Goal: Information Seeking & Learning: Compare options

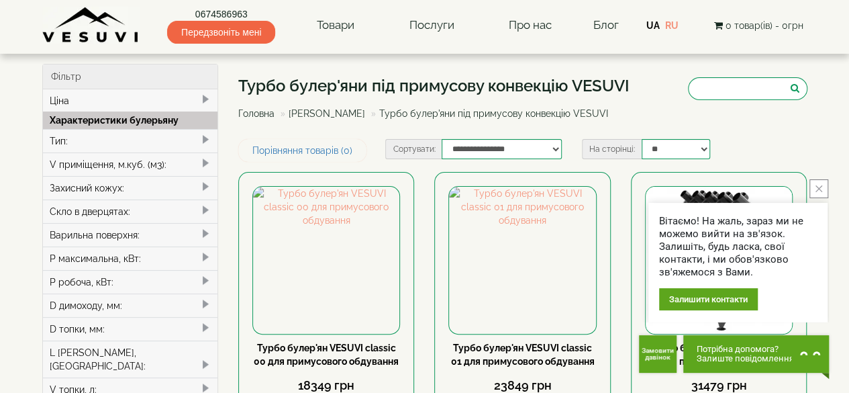
click at [121, 231] on div "Варильна поверхня:" at bounding box center [130, 234] width 175 height 23
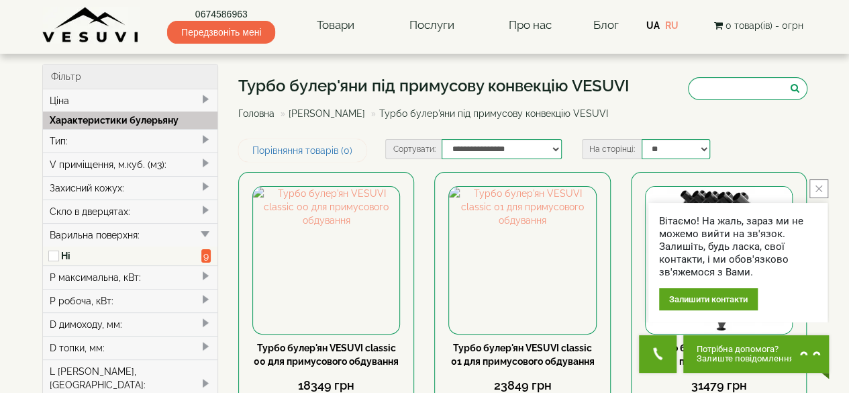
click at [115, 236] on div "Варильна поверхня:" at bounding box center [130, 234] width 175 height 23
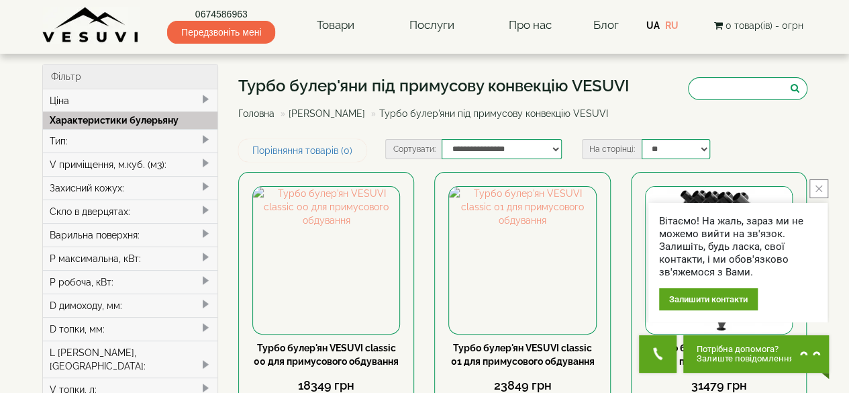
click at [188, 231] on div "Варильна поверхня:" at bounding box center [130, 234] width 175 height 23
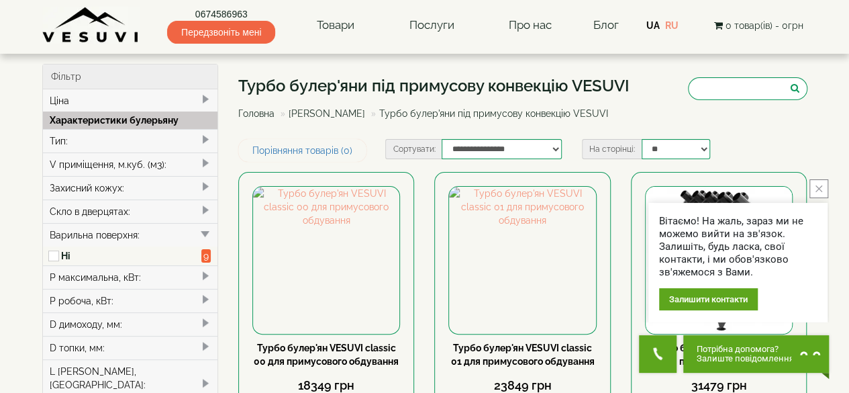
click at [150, 236] on div "Варильна поверхня:" at bounding box center [130, 234] width 175 height 23
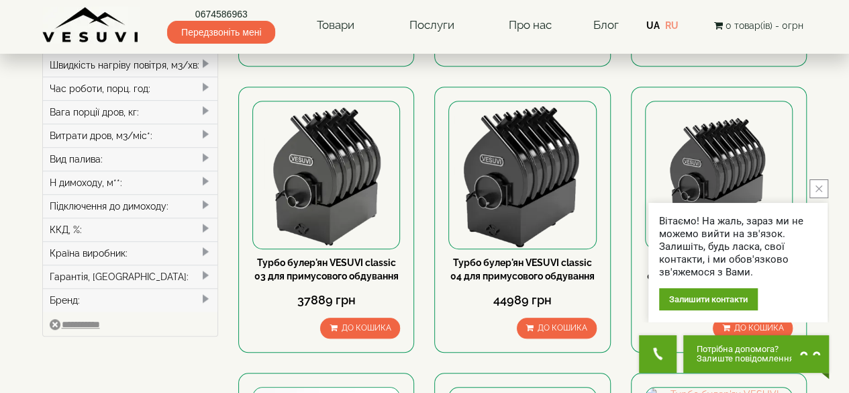
scroll to position [370, 0]
click at [150, 218] on div "ККД, %:" at bounding box center [130, 229] width 175 height 23
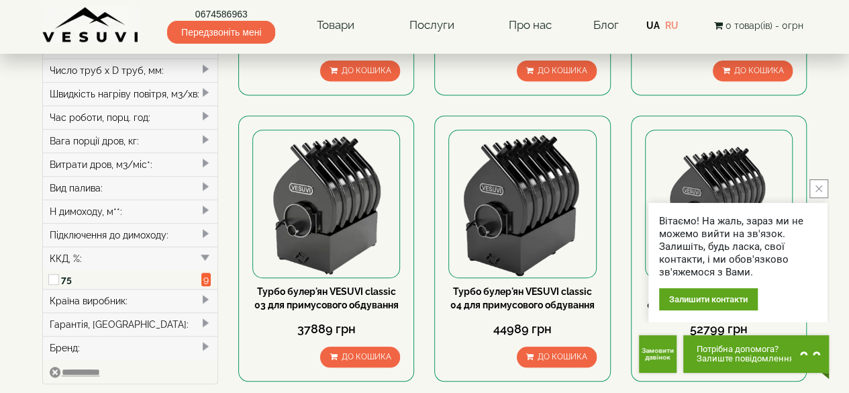
scroll to position [342, 0]
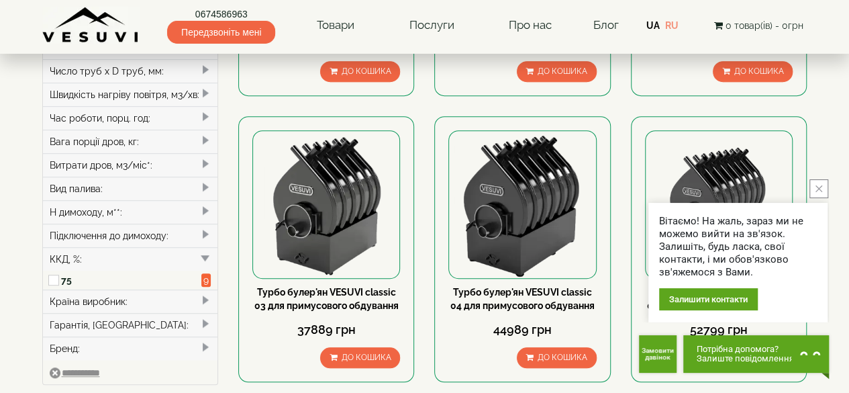
click at [132, 223] on div "Підключення до димоходу:" at bounding box center [130, 234] width 175 height 23
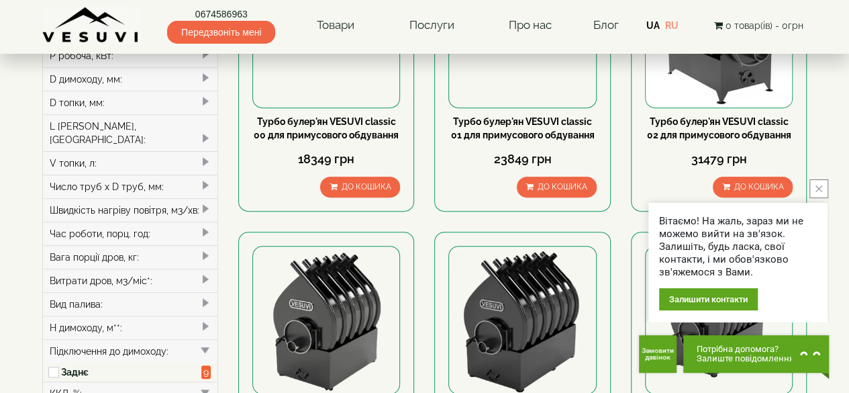
scroll to position [225, 0]
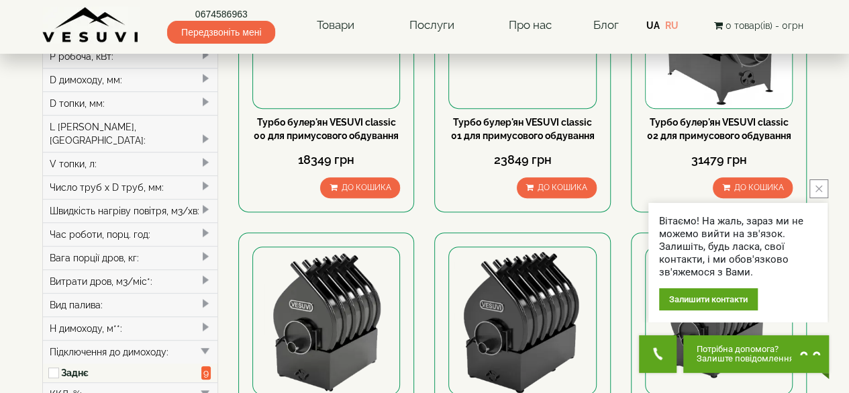
click at [178, 272] on div "Витрати дров, м3/міс*:" at bounding box center [130, 280] width 175 height 23
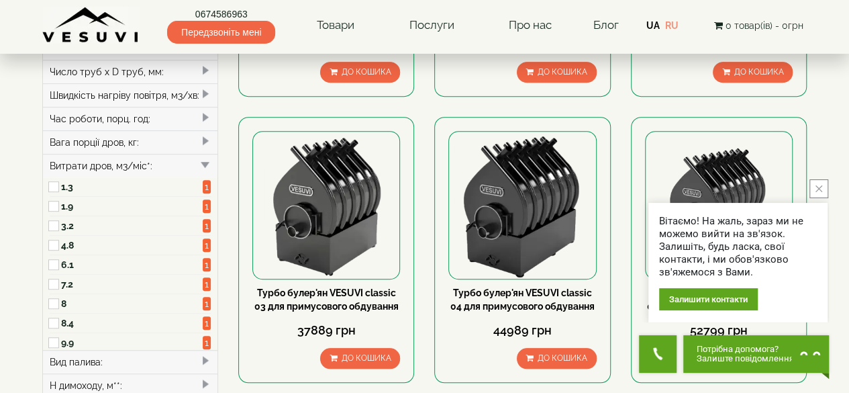
scroll to position [342, 0]
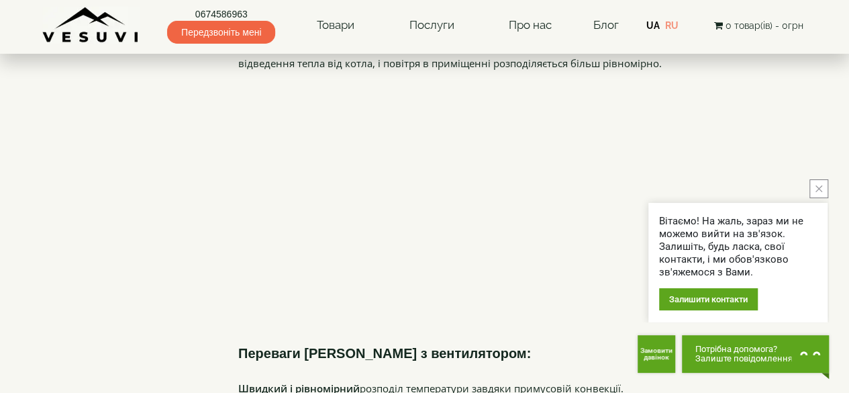
scroll to position [863, 0]
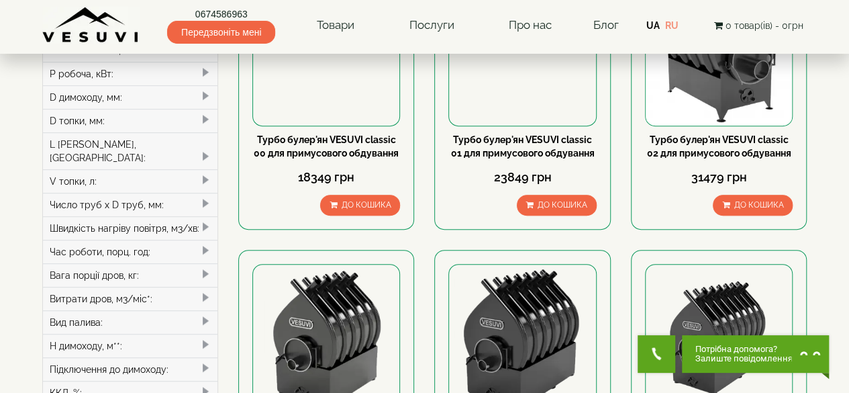
scroll to position [207, 0]
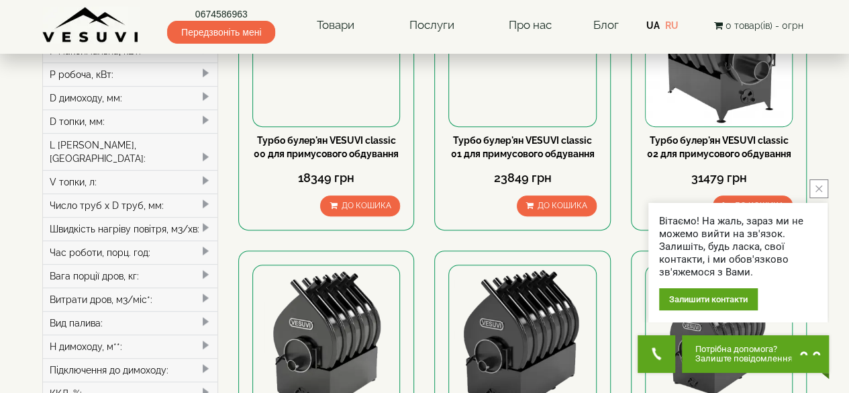
click at [191, 287] on div "Витрати дров, м3/міс*:" at bounding box center [130, 298] width 175 height 23
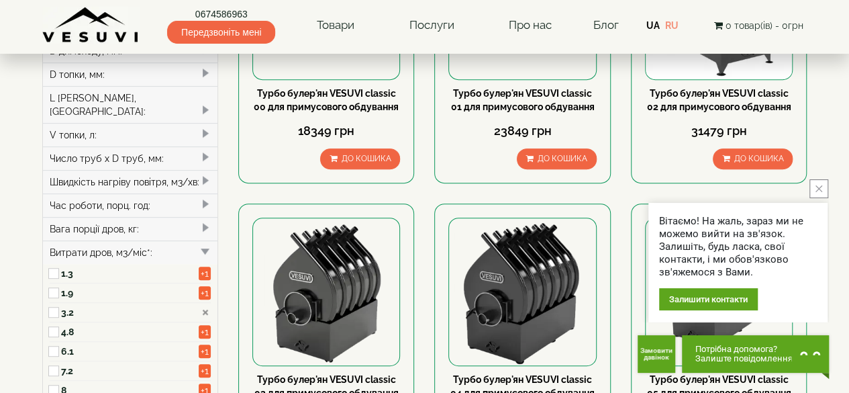
scroll to position [265, 0]
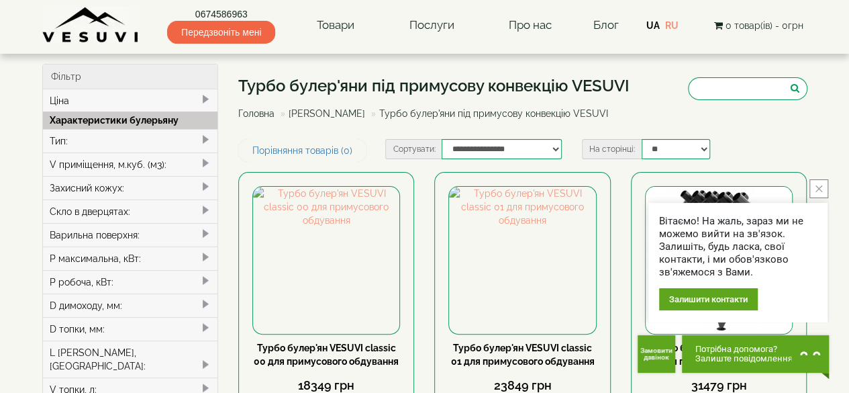
click at [174, 164] on div "V приміщення, м.куб. (м3):" at bounding box center [130, 163] width 175 height 23
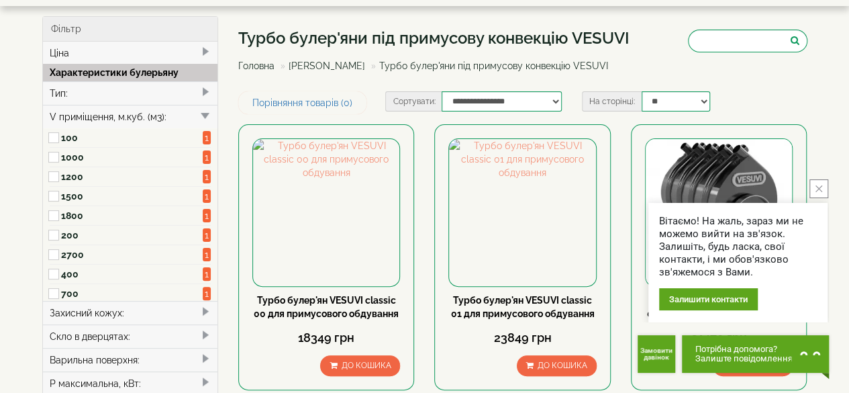
scroll to position [49, 0]
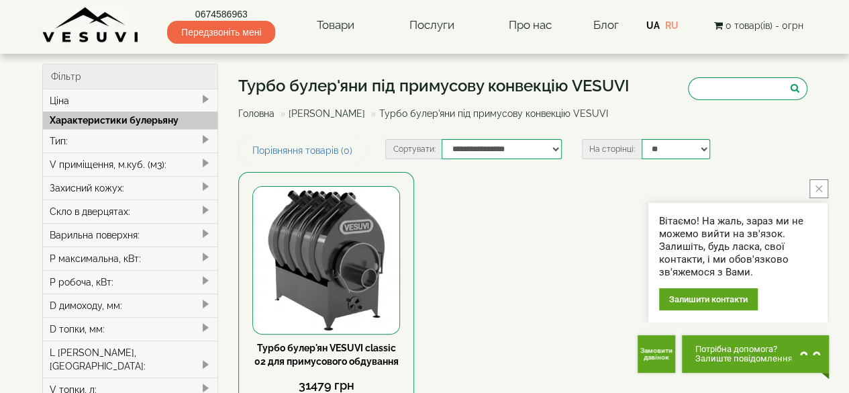
click at [170, 270] on div "P робоча, кВт:" at bounding box center [130, 281] width 175 height 23
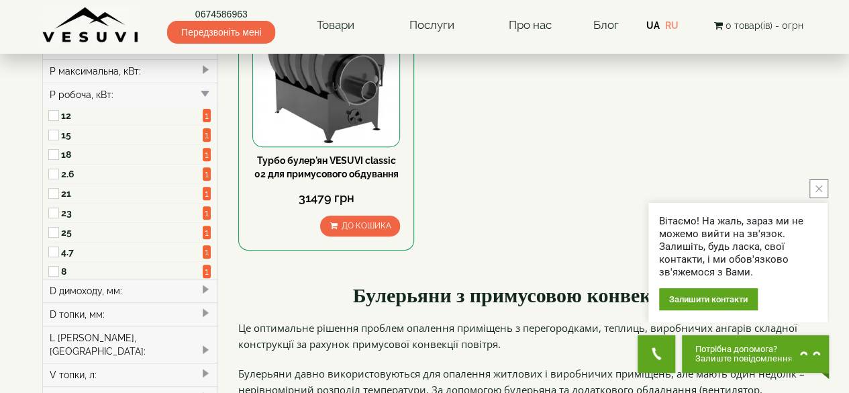
scroll to position [188, 0]
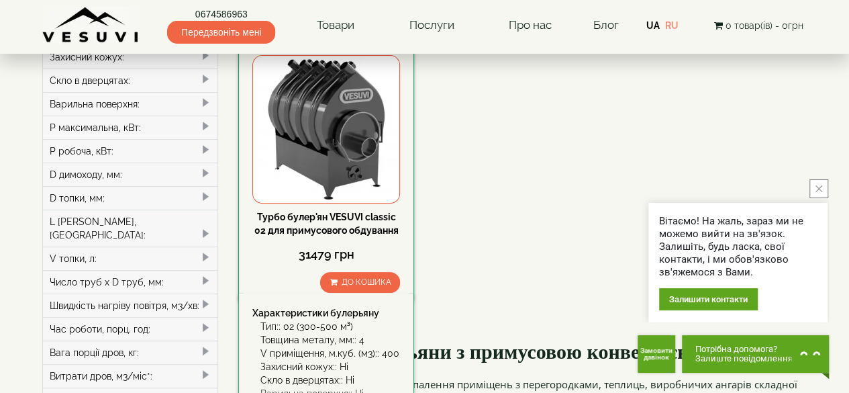
scroll to position [117, 0]
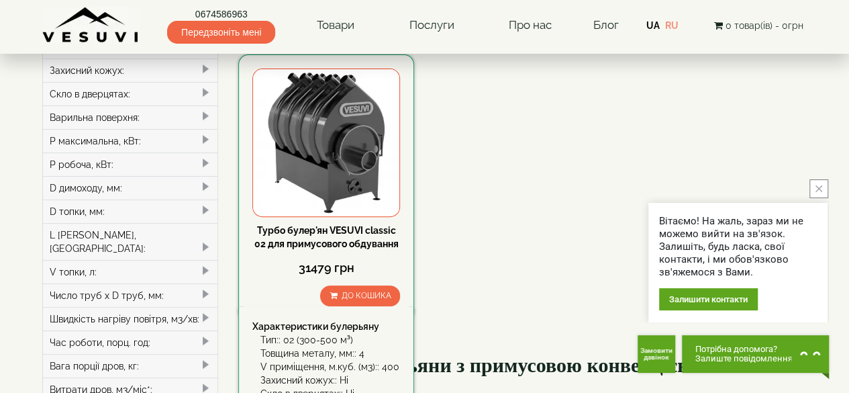
click at [336, 158] on img at bounding box center [326, 142] width 146 height 146
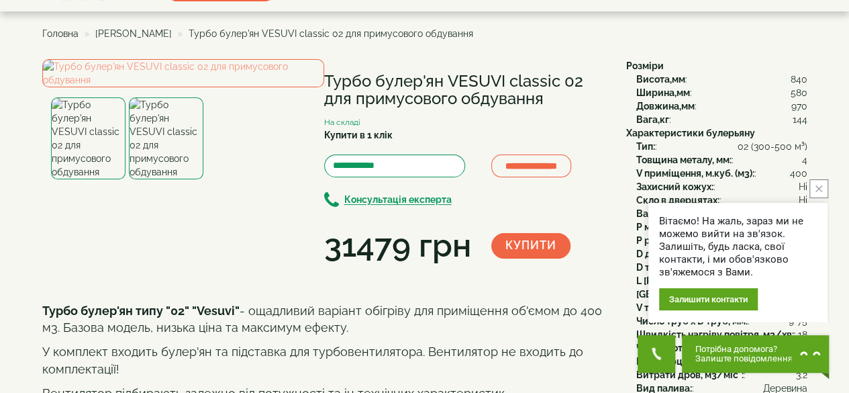
scroll to position [34, 0]
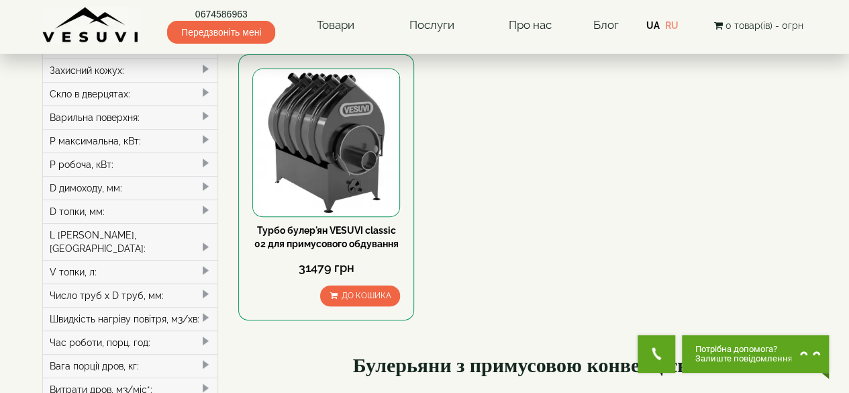
click at [192, 116] on div "Варильна поверхня:" at bounding box center [130, 116] width 175 height 23
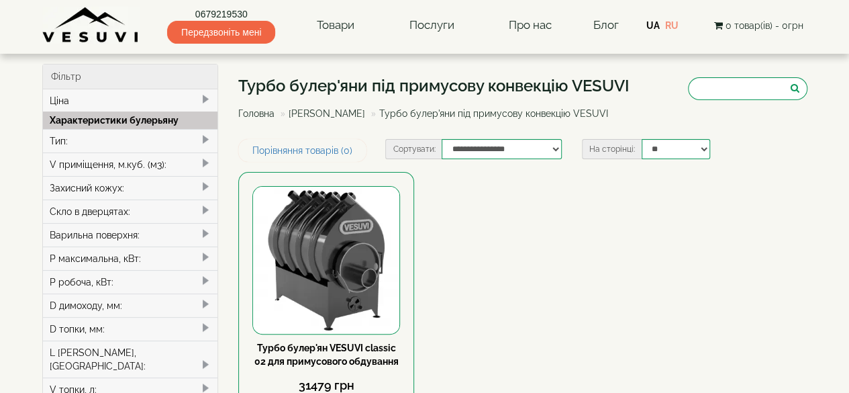
type input "*****"
click at [170, 166] on div "V приміщення, м.куб. (м3):" at bounding box center [130, 163] width 175 height 23
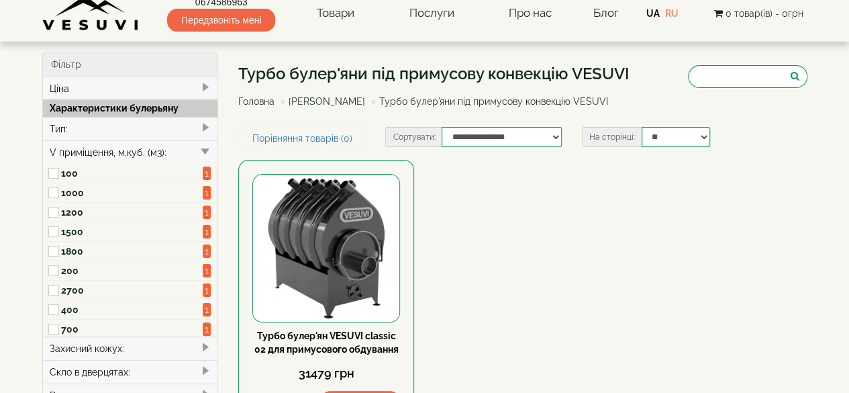
scroll to position [11, 0]
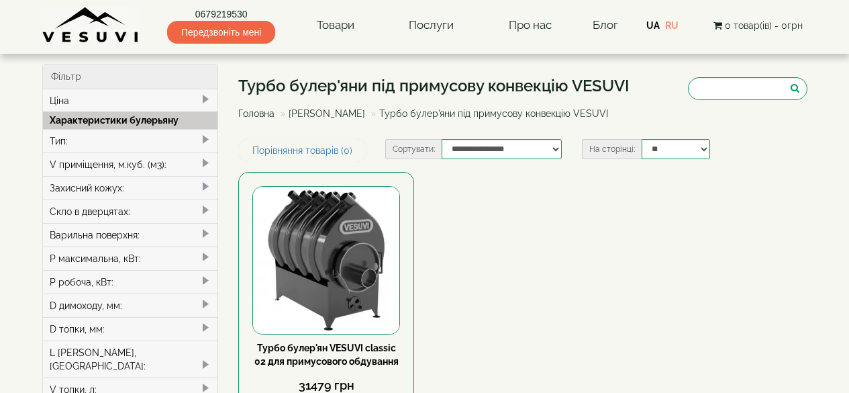
type input "*****"
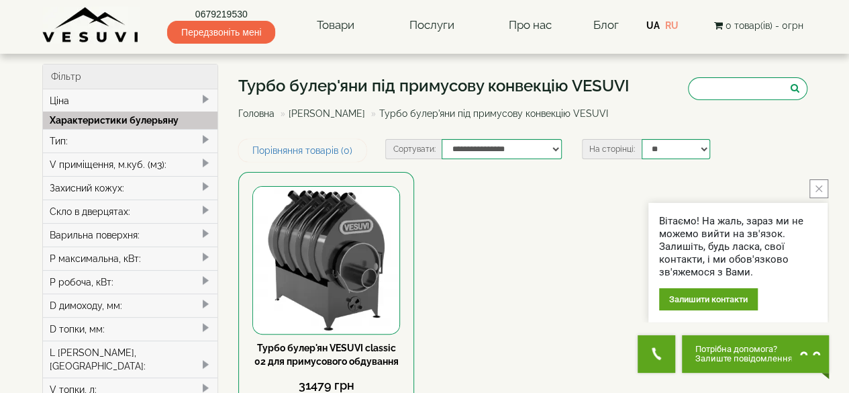
click at [170, 160] on div "V приміщення, м.куб. (м3):" at bounding box center [130, 163] width 175 height 23
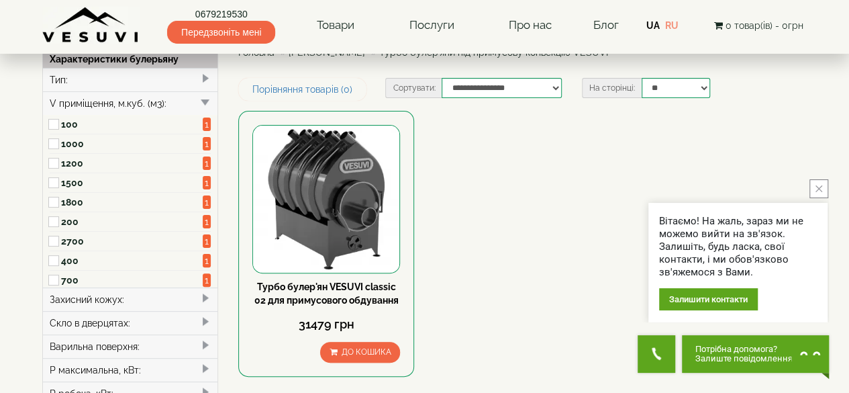
scroll to position [84, 0]
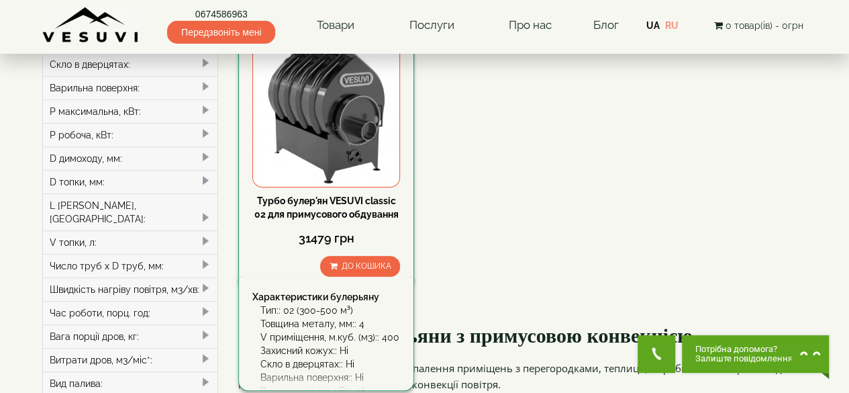
scroll to position [148, 0]
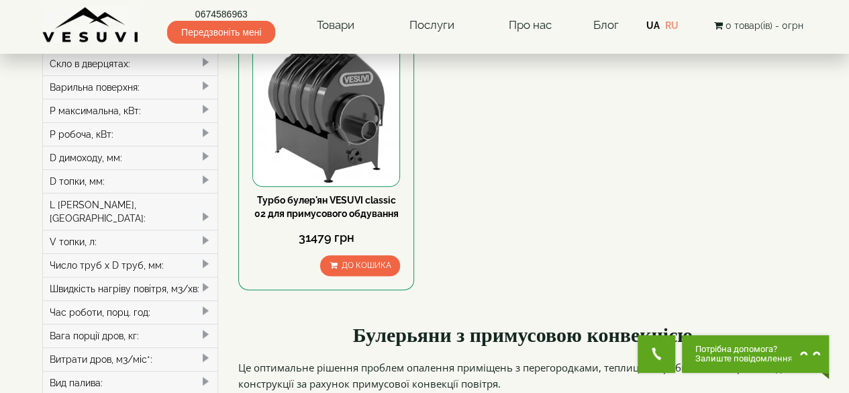
click at [199, 152] on div "D димоходу, мм:" at bounding box center [130, 157] width 175 height 23
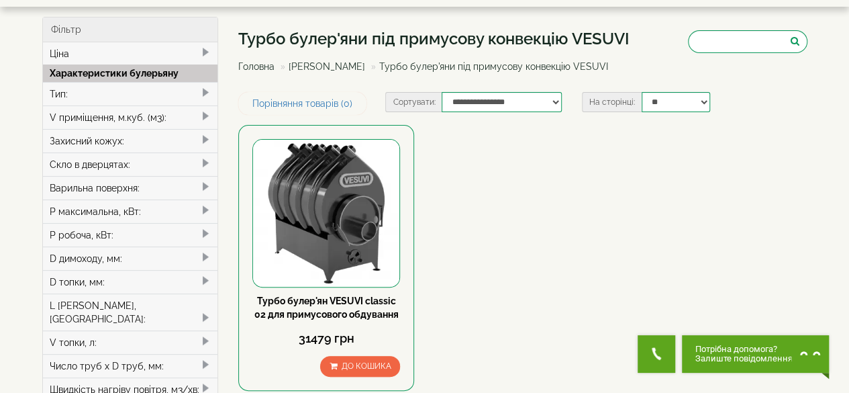
scroll to position [51, 0]
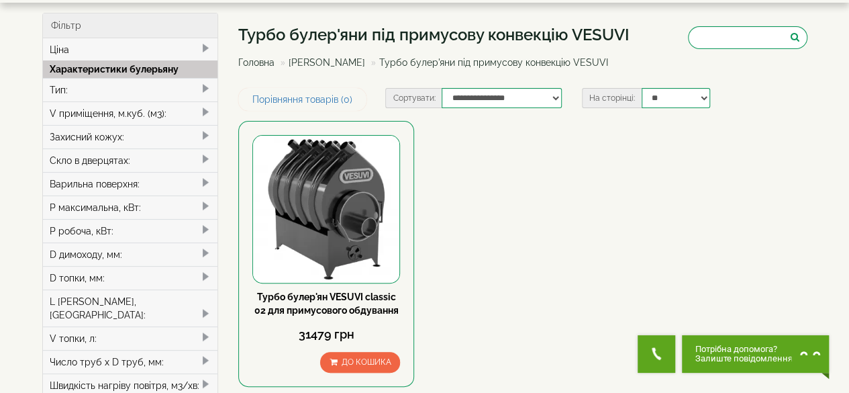
click at [148, 178] on div "Варильна поверхня:" at bounding box center [130, 183] width 175 height 23
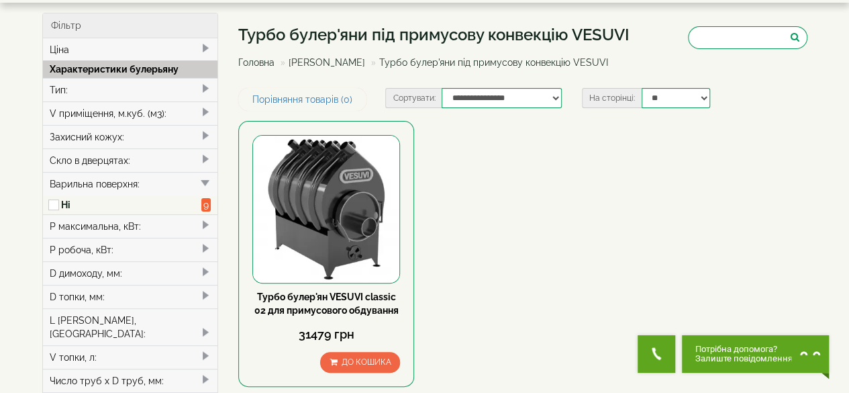
scroll to position [0, 0]
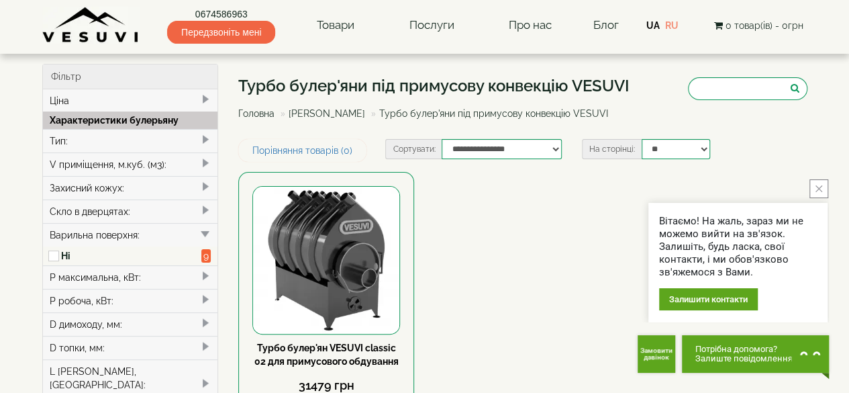
click at [99, 36] on img at bounding box center [90, 25] width 97 height 37
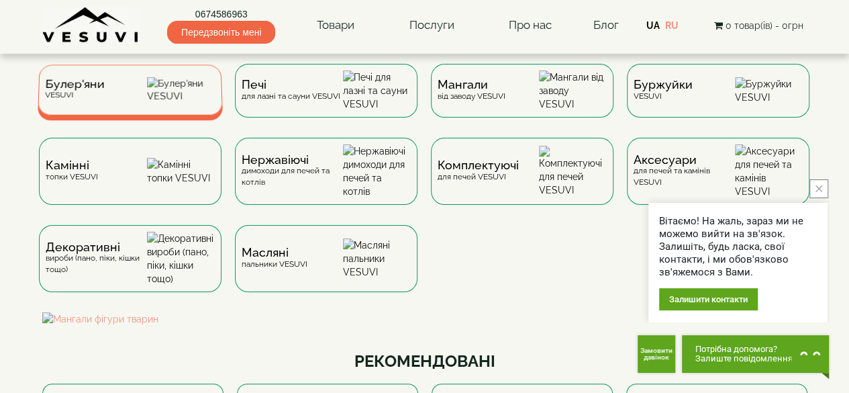
click at [138, 101] on div "Булер'яни VESUVI" at bounding box center [130, 89] width 185 height 50
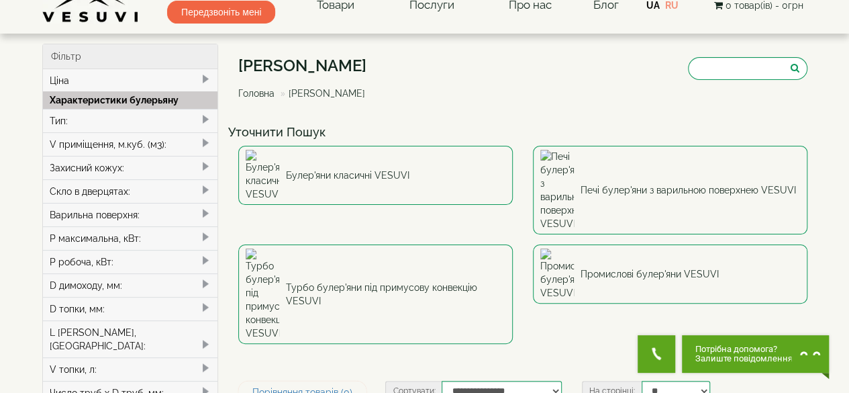
scroll to position [22, 0]
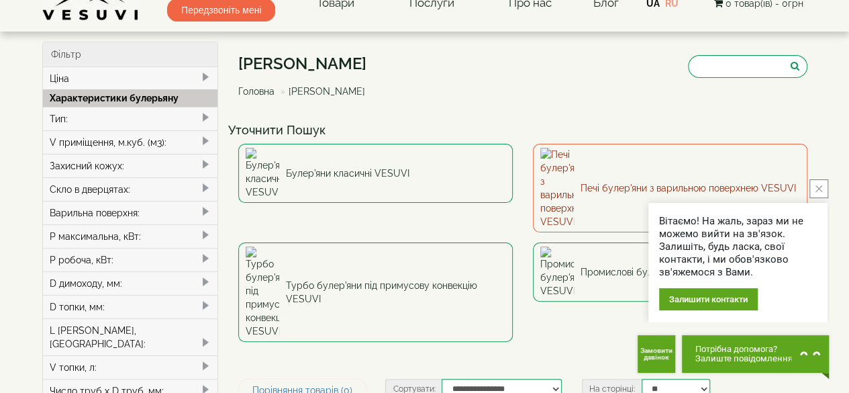
click at [603, 163] on link "Печі булер'яни з варильною поверхнею VESUVI" at bounding box center [670, 188] width 274 height 89
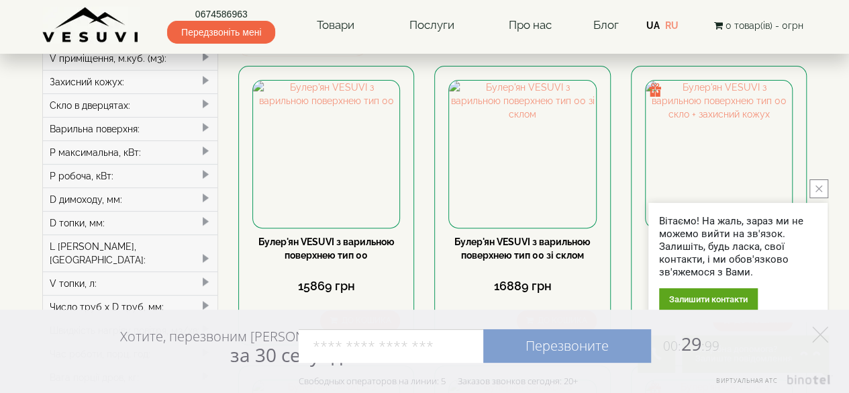
scroll to position [103, 0]
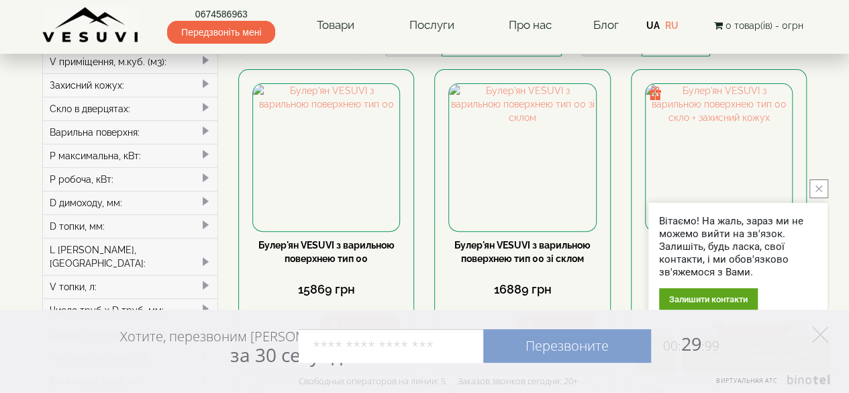
click at [187, 202] on div "D димоходу, мм:" at bounding box center [130, 202] width 175 height 23
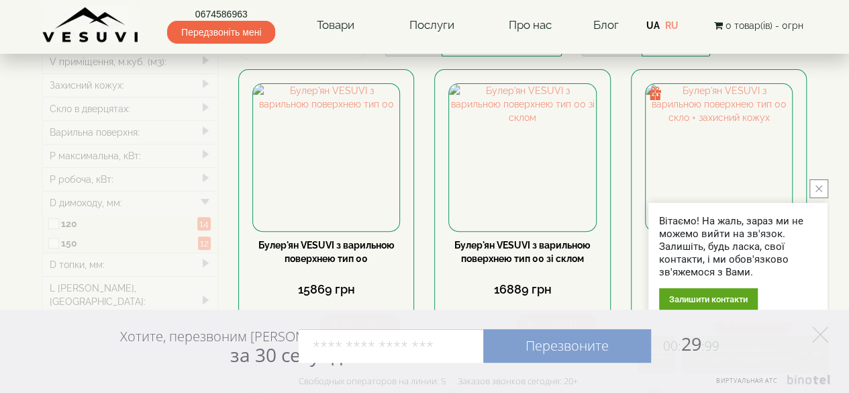
type input "*****"
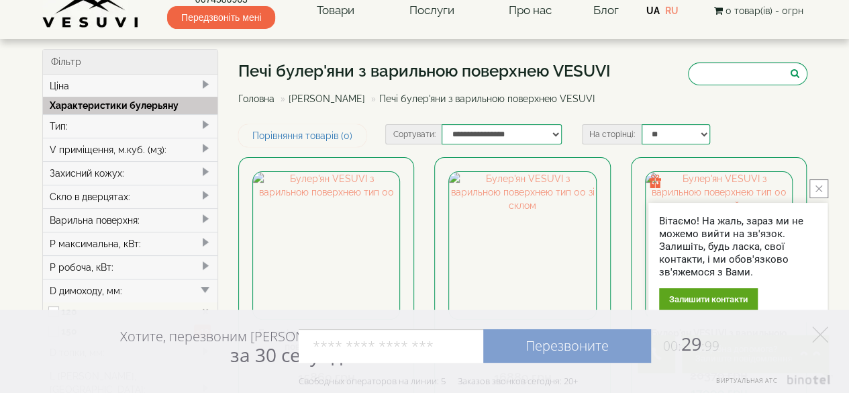
scroll to position [14, 0]
click at [202, 147] on span at bounding box center [205, 149] width 11 height 11
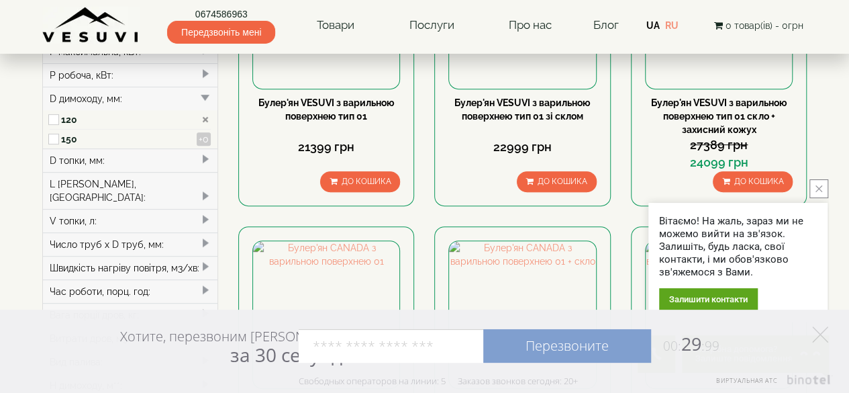
scroll to position [246, 0]
click at [824, 190] on button "close button" at bounding box center [818, 188] width 19 height 19
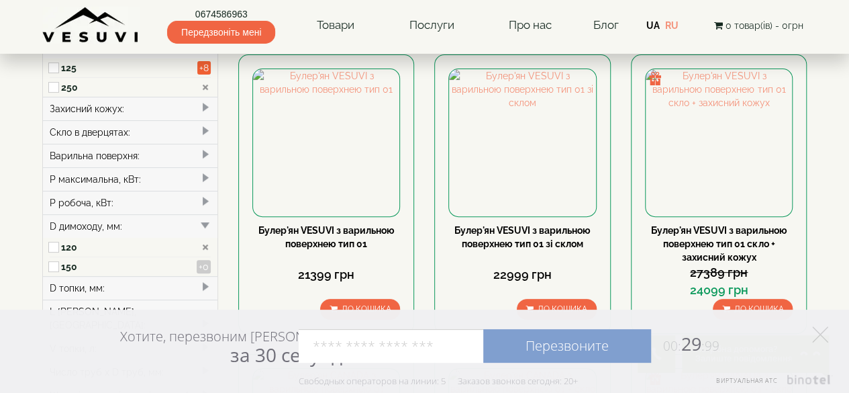
scroll to position [116, 0]
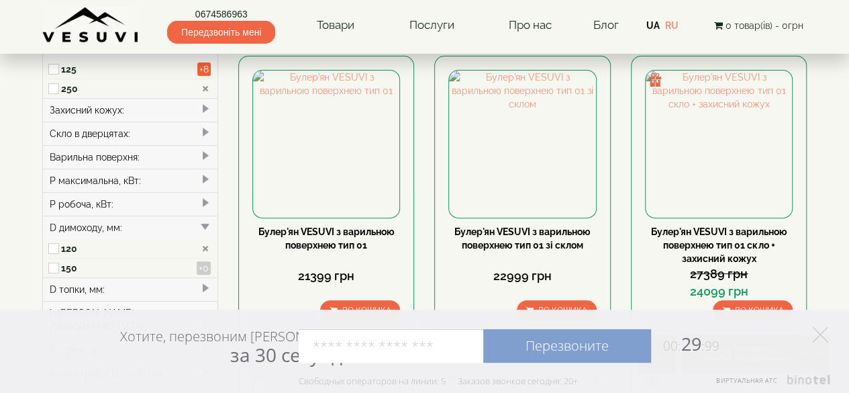
click at [189, 134] on div "Скло в дверцятах:" at bounding box center [130, 132] width 175 height 23
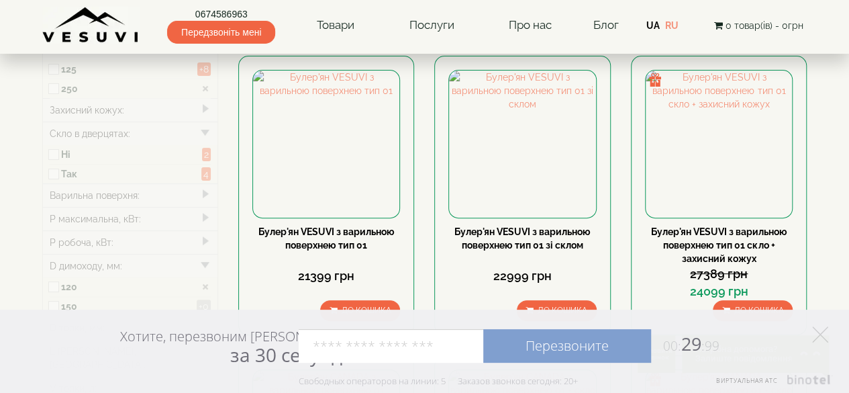
type input "*****"
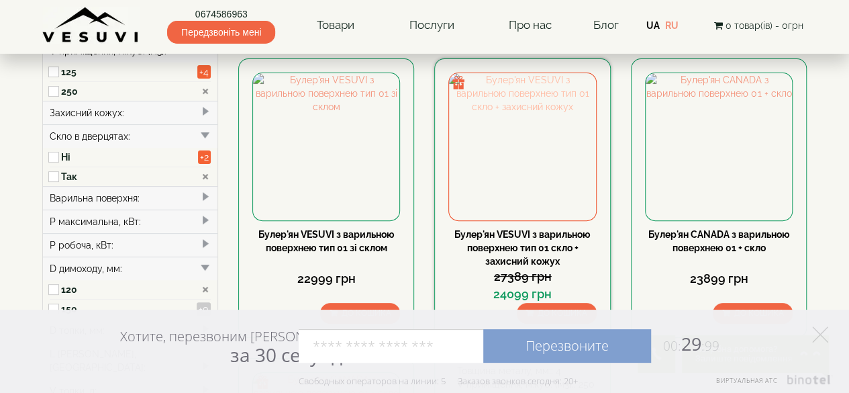
scroll to position [114, 0]
click at [538, 162] on img at bounding box center [522, 145] width 146 height 146
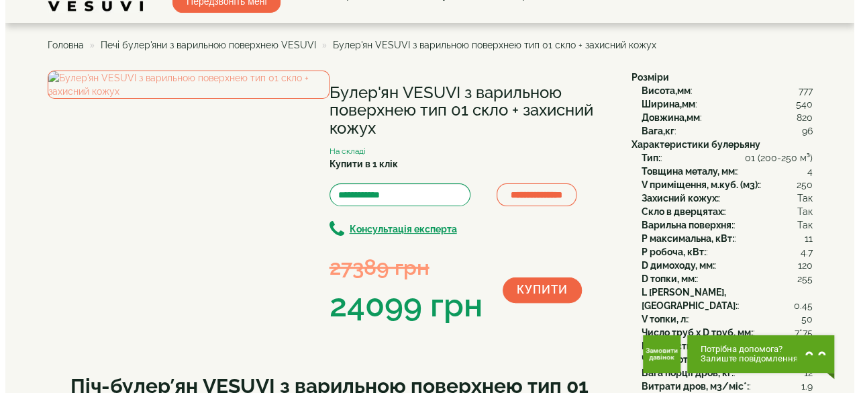
scroll to position [26, 0]
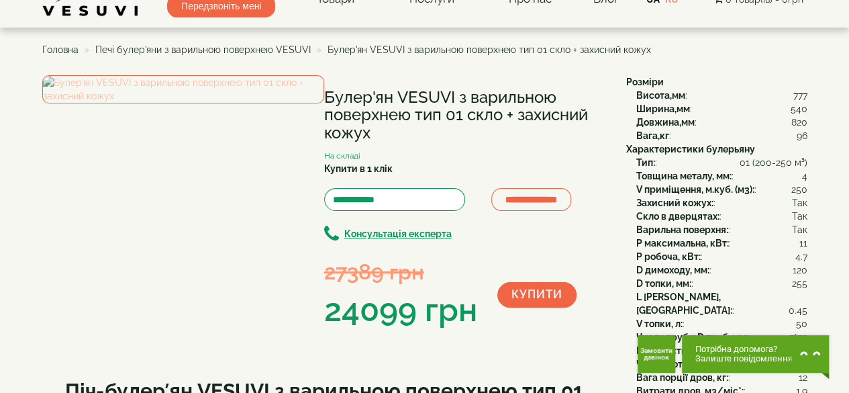
click at [215, 103] on img at bounding box center [183, 89] width 282 height 28
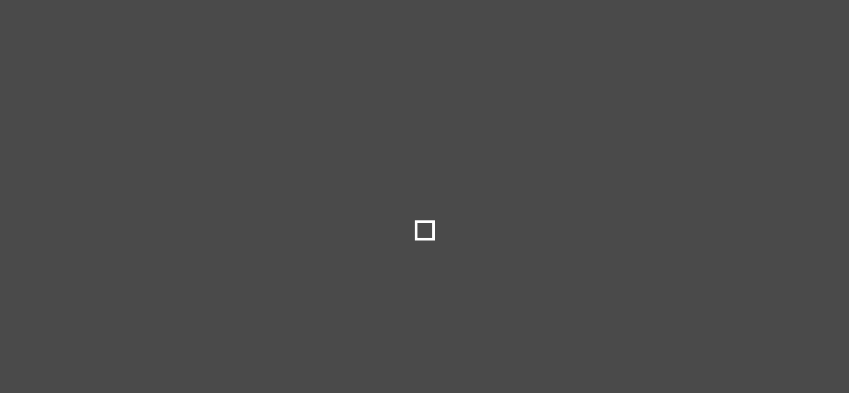
select select
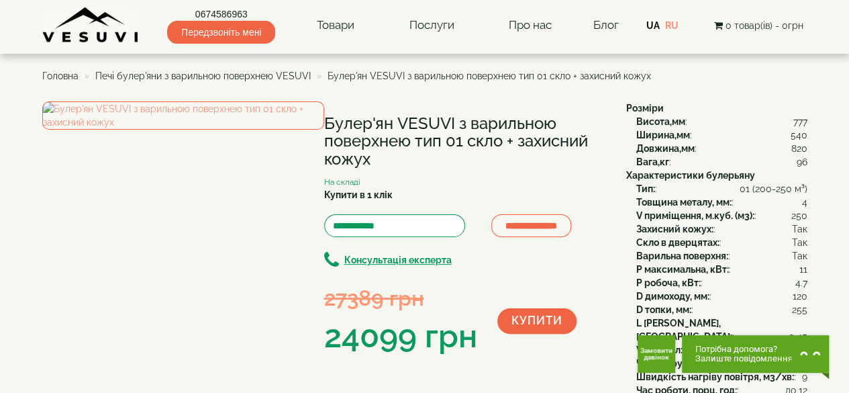
click at [259, 76] on span "Печі булер'яни з варильною поверхнею VESUVI" at bounding box center [202, 75] width 215 height 11
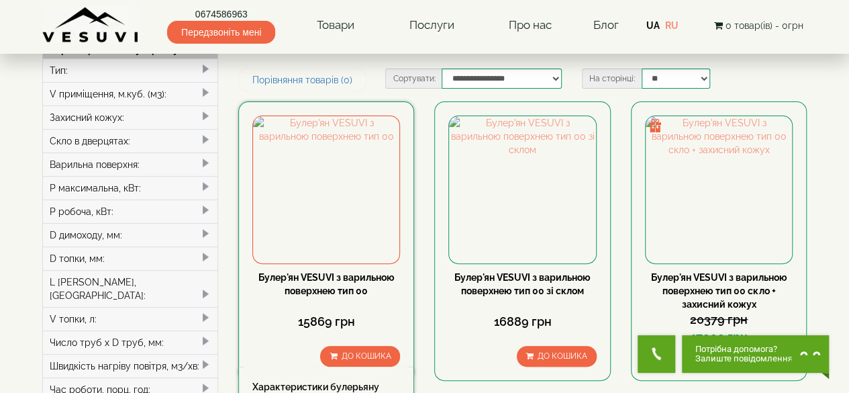
scroll to position [71, 0]
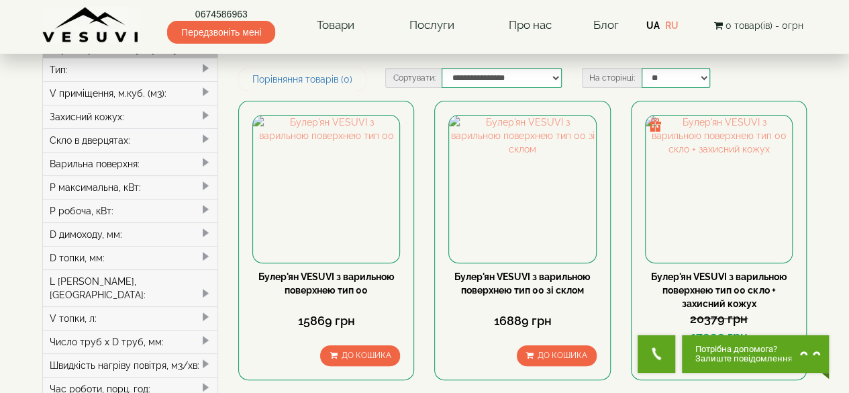
click at [169, 227] on div "D димоходу, мм:" at bounding box center [130, 233] width 175 height 23
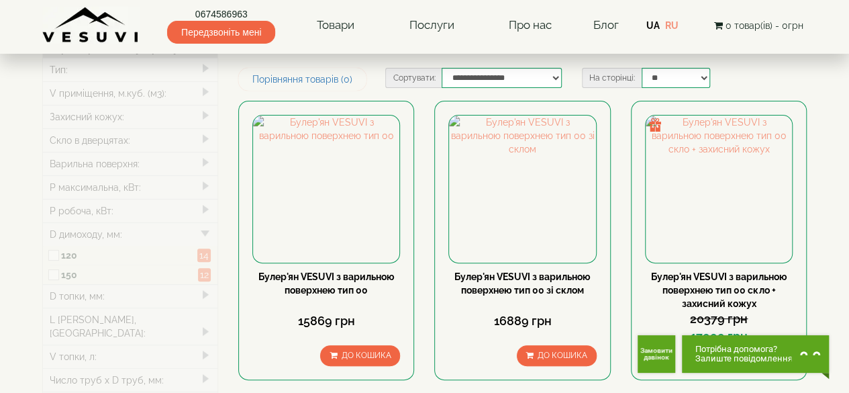
type input "*****"
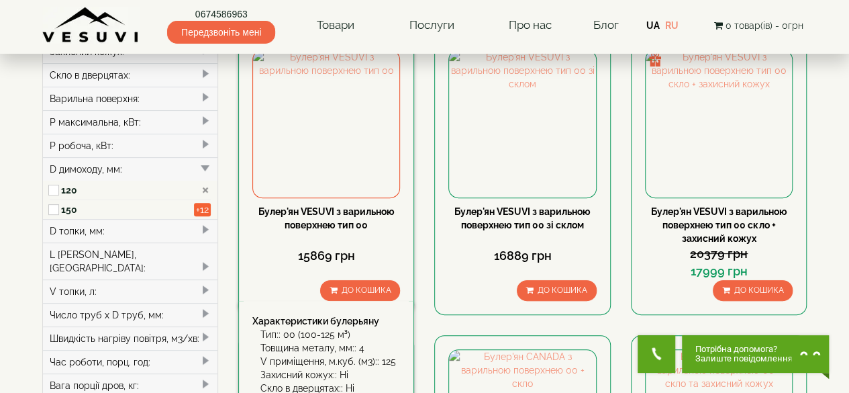
scroll to position [145, 0]
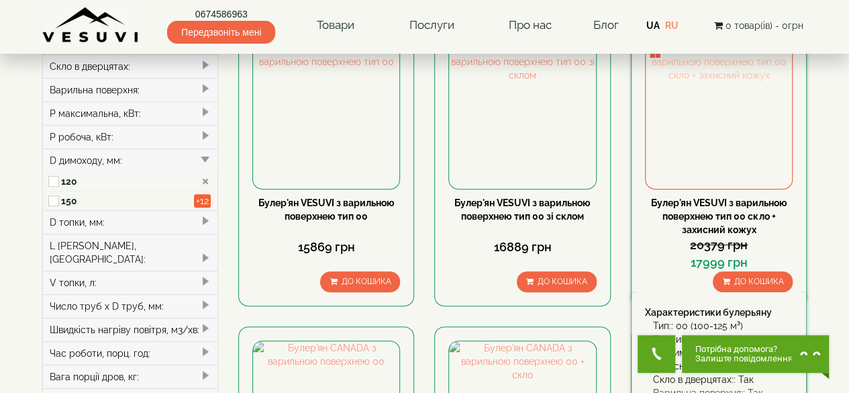
click at [725, 91] on img at bounding box center [718, 115] width 146 height 146
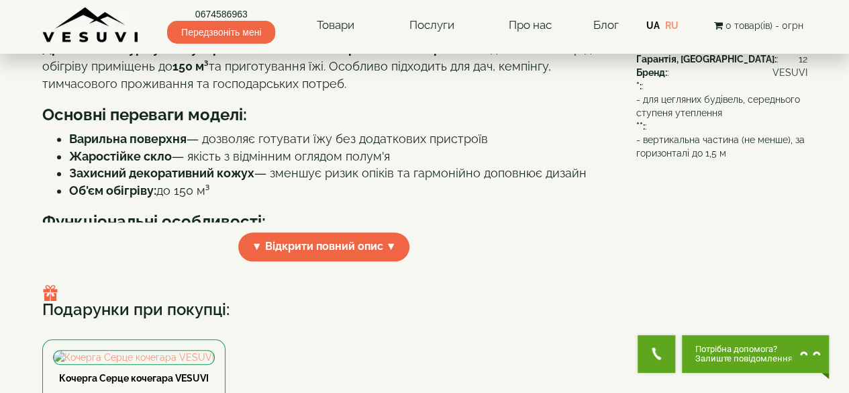
scroll to position [439, 0]
click at [289, 246] on span "▼ Відкрити повний опис ▼" at bounding box center [324, 245] width 172 height 29
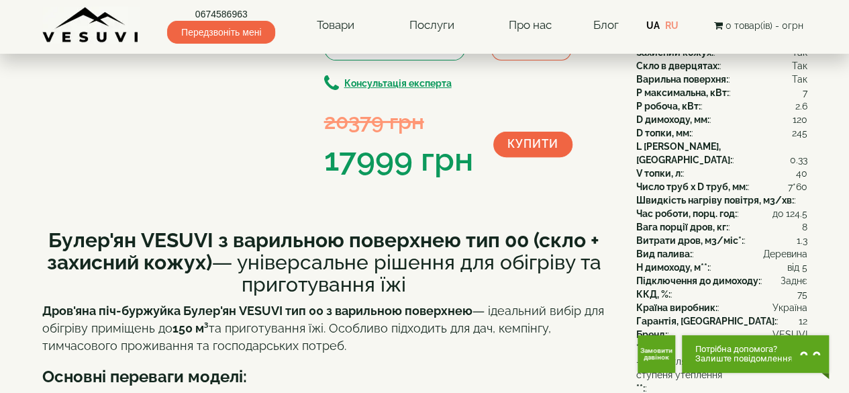
scroll to position [178, 0]
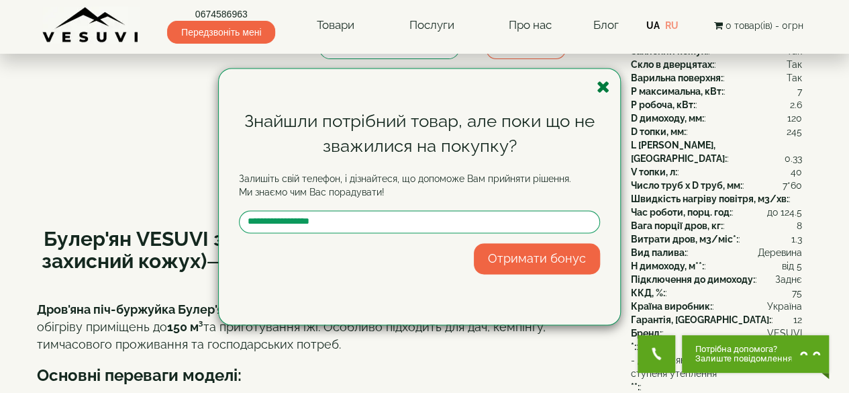
click at [602, 83] on icon "button" at bounding box center [602, 87] width 13 height 17
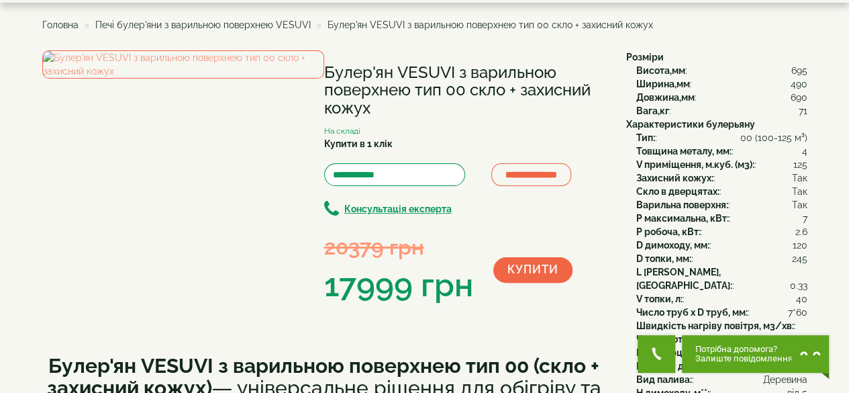
scroll to position [50, 0]
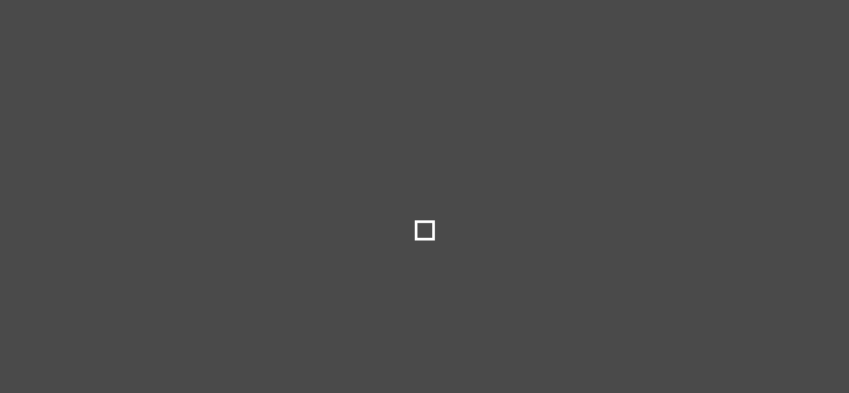
select select
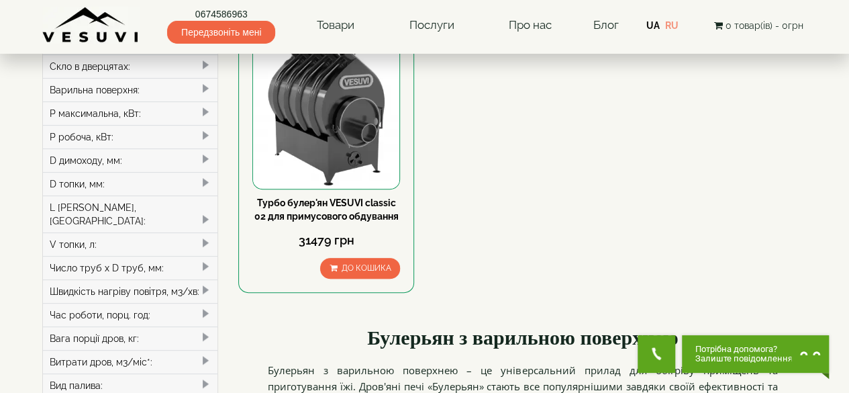
click at [98, 30] on img at bounding box center [90, 25] width 97 height 37
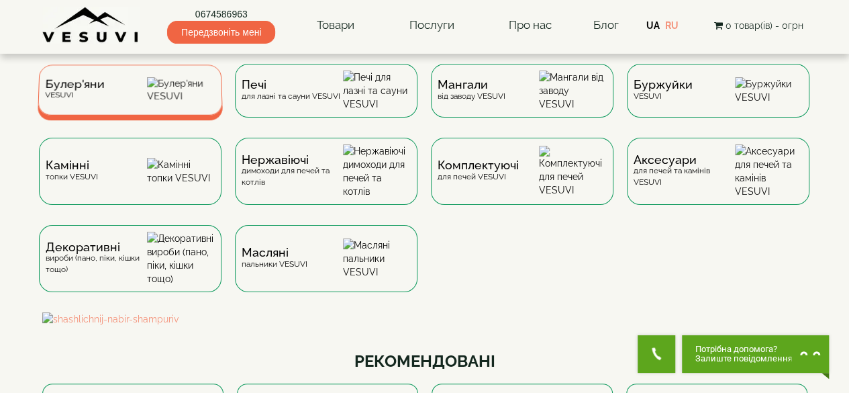
click at [152, 100] on div "[PERSON_NAME]" at bounding box center [130, 89] width 185 height 50
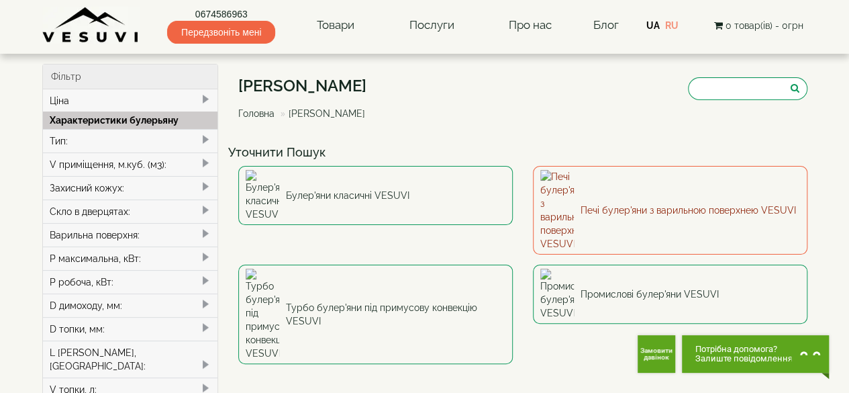
click at [615, 187] on link "Печі булер'яни з варильною поверхнею VESUVI" at bounding box center [670, 210] width 274 height 89
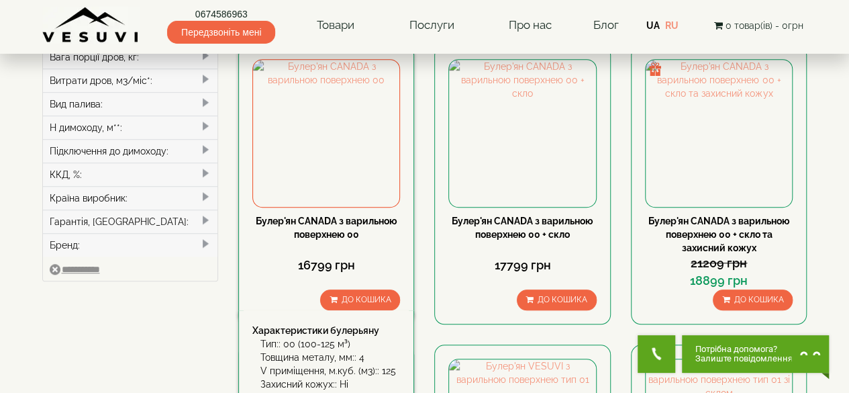
scroll to position [427, 0]
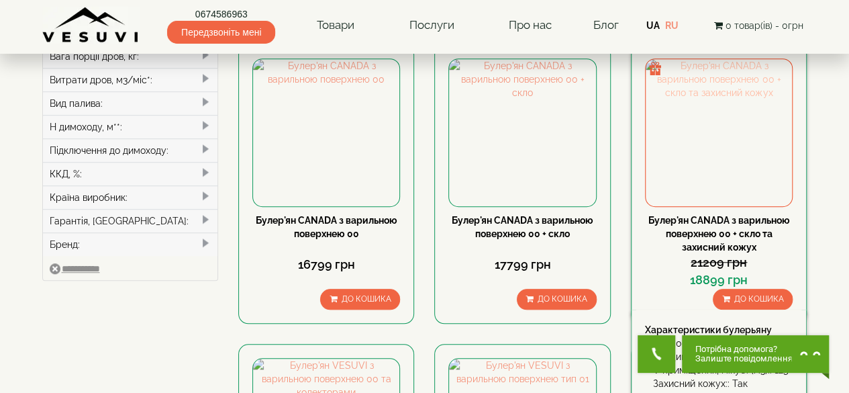
click at [687, 121] on img at bounding box center [718, 132] width 146 height 146
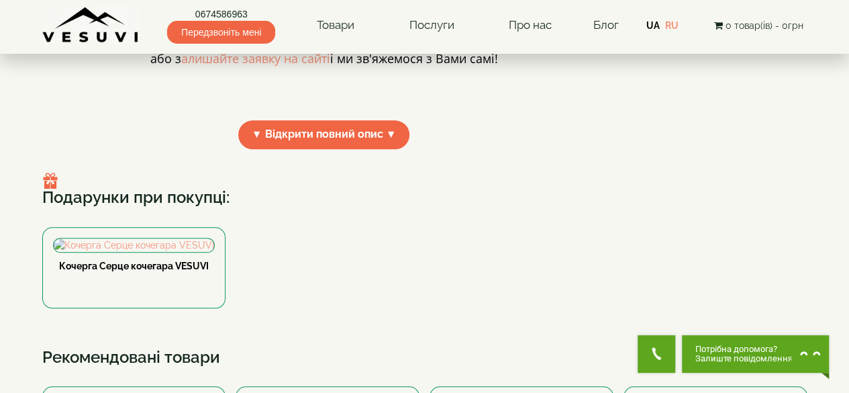
scroll to position [551, 0]
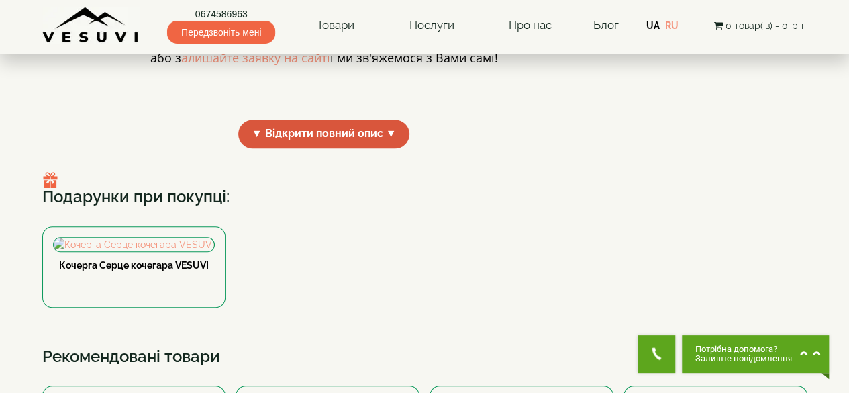
click at [389, 148] on span "▼ Відкрити повний опис ▼" at bounding box center [324, 133] width 172 height 29
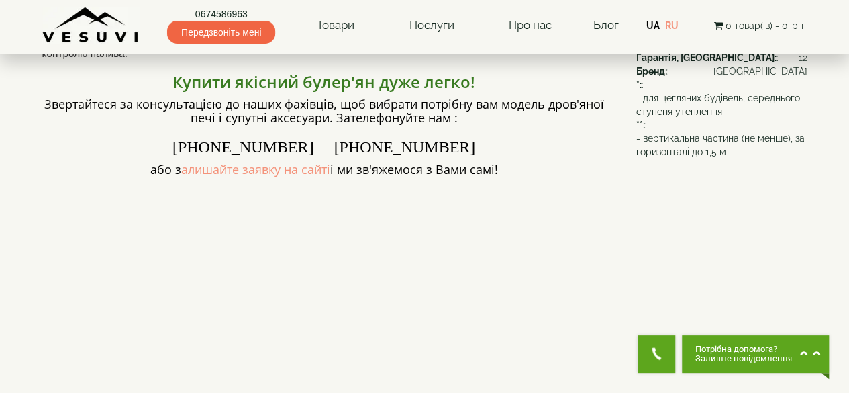
scroll to position [435, 0]
